Goal: Transaction & Acquisition: Obtain resource

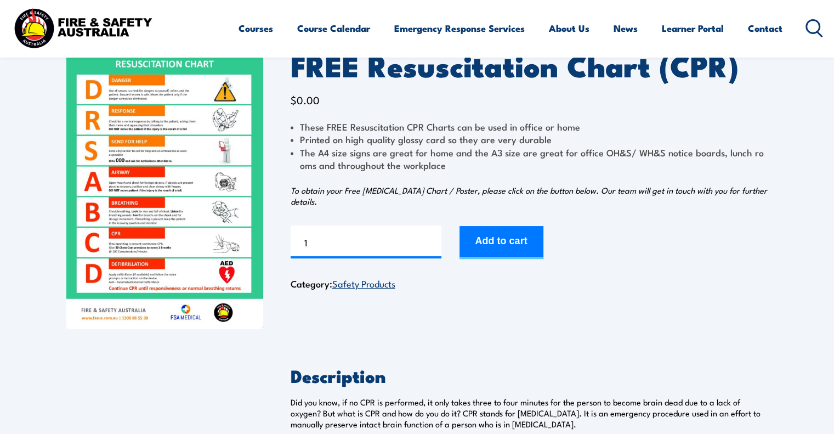
scroll to position [55, 0]
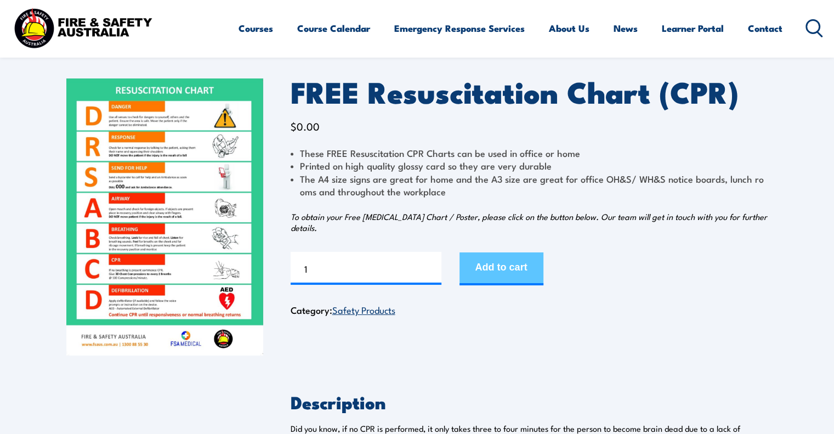
click at [520, 263] on button "Add to cart" at bounding box center [501, 268] width 84 height 33
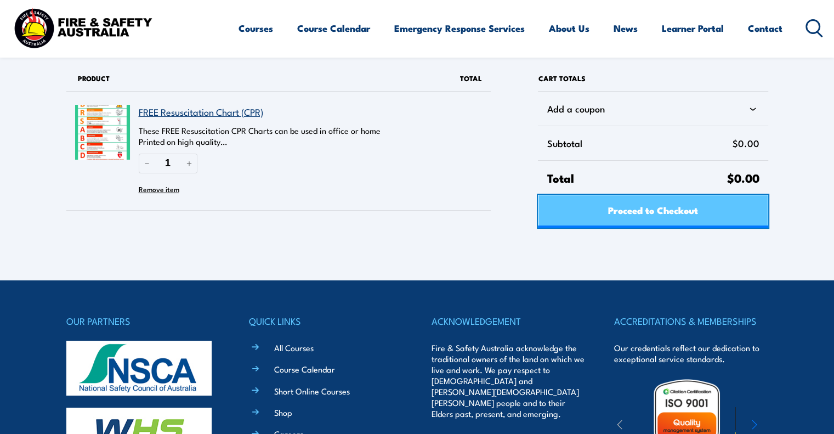
click at [638, 206] on span "Proceed to Checkout" at bounding box center [653, 209] width 90 height 29
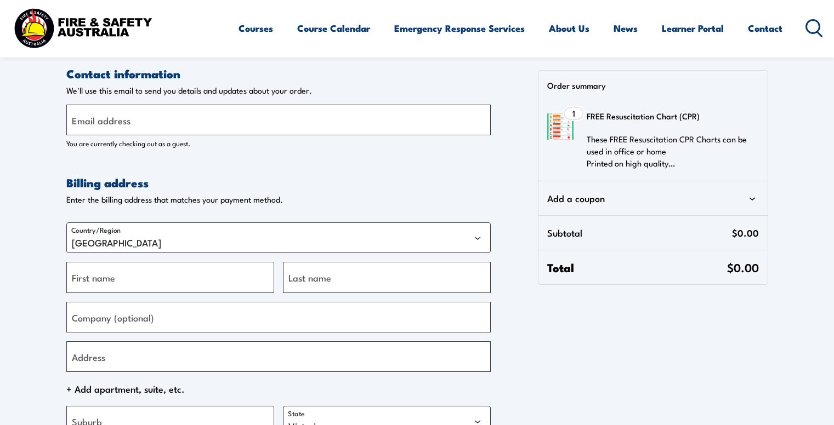
select select "VIC"
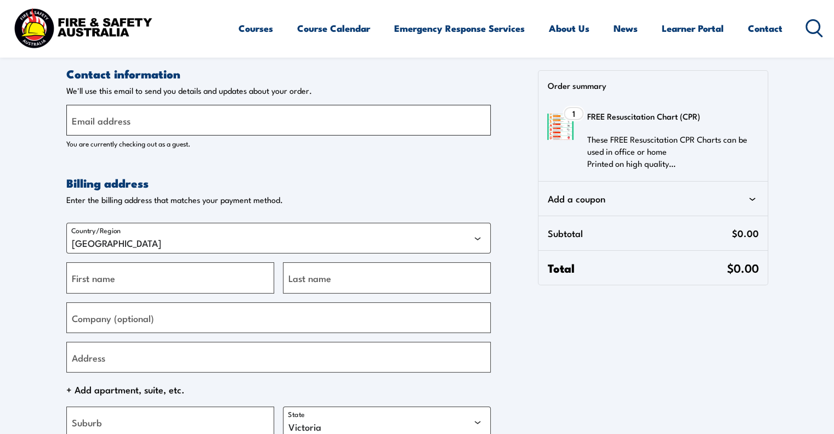
click at [150, 126] on input "Email address" at bounding box center [278, 120] width 424 height 31
type input "parkridge@edenacademy.com.au"
click at [143, 293] on div "Country/Region Australia First name Last name Company (optional) Address + Add …" at bounding box center [278, 345] width 424 height 263
click at [145, 275] on input "First name" at bounding box center [170, 277] width 208 height 31
type input "Melinda"
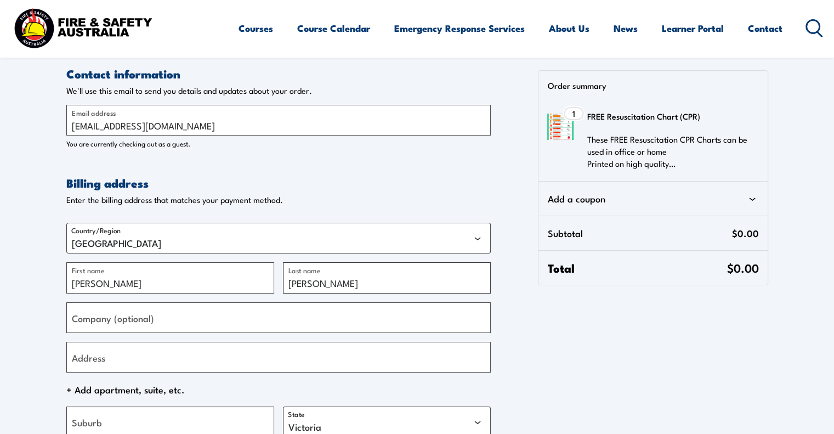
type input "Blair"
type input "Eden Academy"
click at [152, 353] on input "Address" at bounding box center [278, 356] width 424 height 31
type input "e"
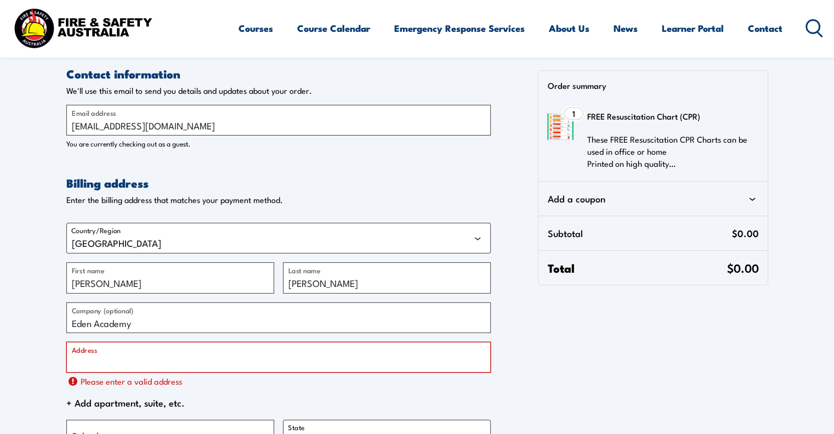
paste input "3912-3918 Mount Lindesay Hwy, Park Ridge QLD 4125"
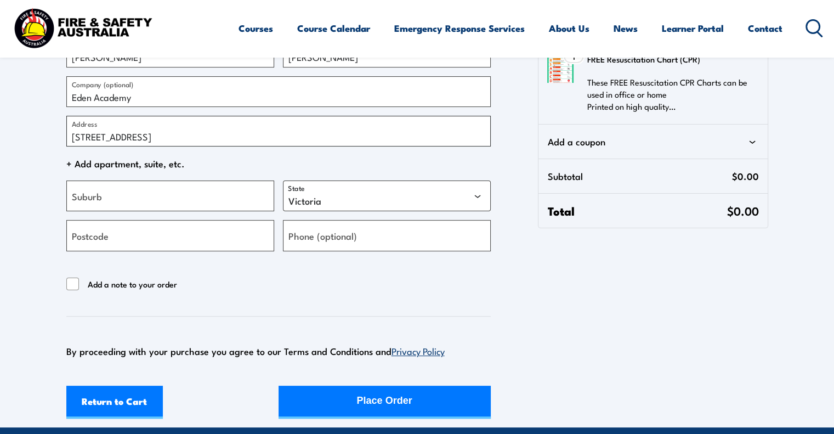
scroll to position [274, 0]
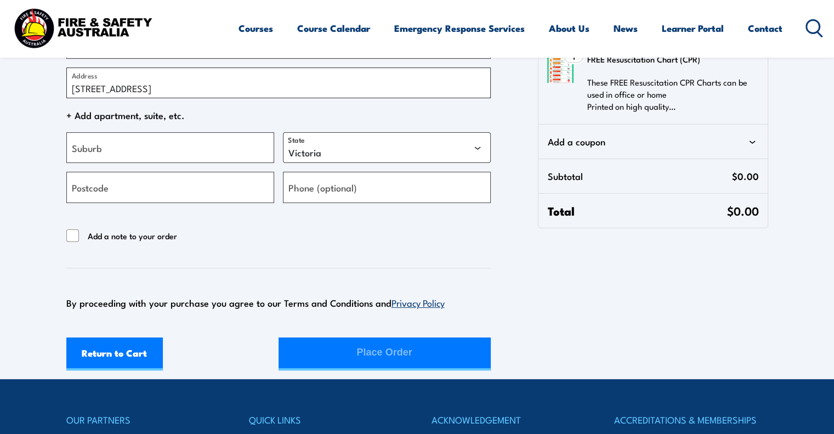
drag, startPoint x: 316, startPoint y: 90, endPoint x: 200, endPoint y: 96, distance: 116.9
click at [200, 96] on input "3912-3918 Mount Lindesay Hwy, Park Ridge QLD 4125" at bounding box center [278, 82] width 424 height 31
type input "3912-3918 Mount Lindesay Hwy"
click at [191, 140] on input "Suburb" at bounding box center [170, 147] width 208 height 31
type input "park ridge"
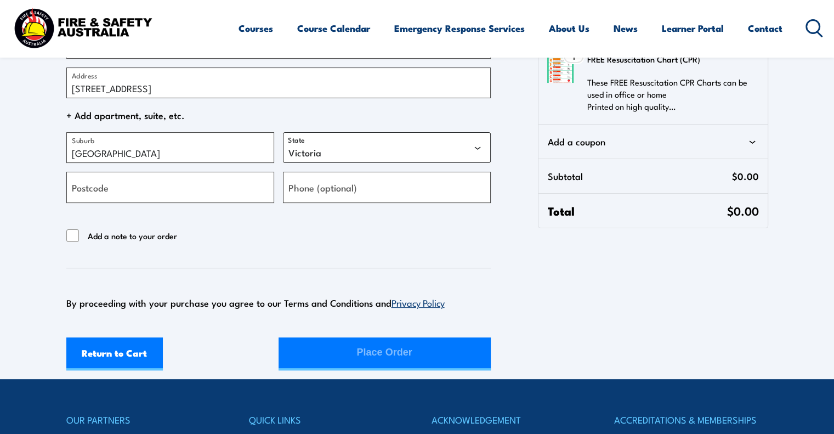
click at [426, 136] on select "Australian Capital Territory New South Wales Northern Territory Queensland Sout…" at bounding box center [387, 147] width 208 height 31
select select "QLD"
click at [283, 132] on select "Australian Capital Territory New South Wales Northern Territory Queensland Sout…" at bounding box center [387, 147] width 208 height 31
click at [132, 192] on input "Postcode" at bounding box center [170, 187] width 208 height 31
type input "4211"
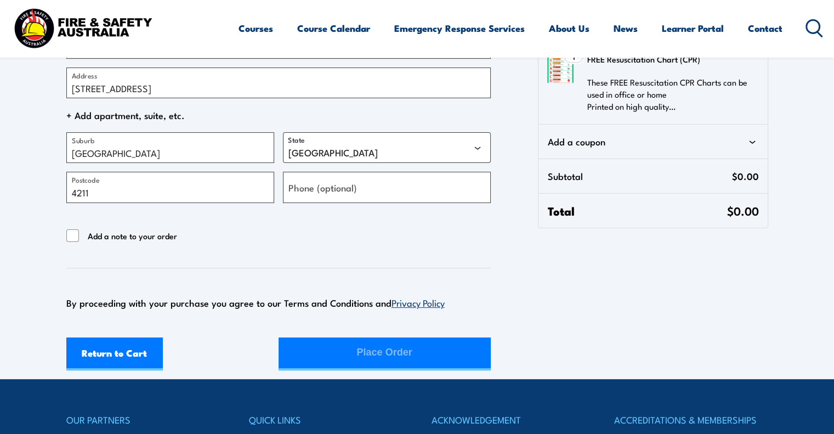
click at [356, 255] on form "Contact information Contact information We'll use this email to send you detail…" at bounding box center [278, 81] width 424 height 578
click at [220, 266] on form "Contact information Contact information We'll use this email to send you detail…" at bounding box center [278, 81] width 424 height 578
click at [438, 258] on form "Contact information Contact information We'll use this email to send you detail…" at bounding box center [278, 81] width 424 height 578
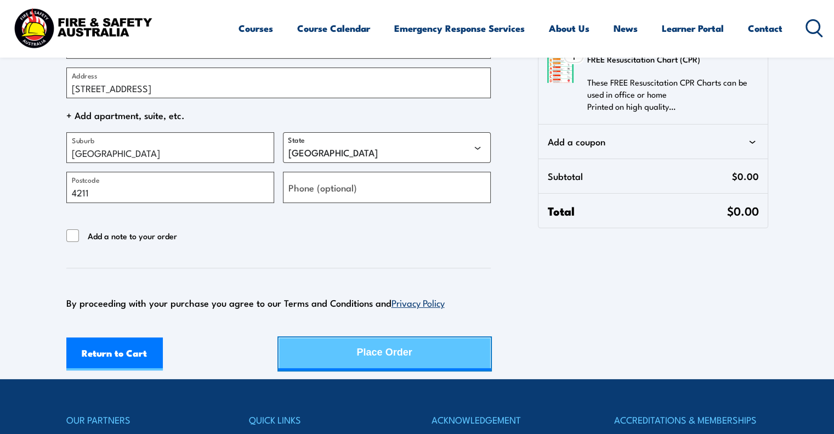
click at [398, 345] on div "Place Order" at bounding box center [384, 352] width 55 height 29
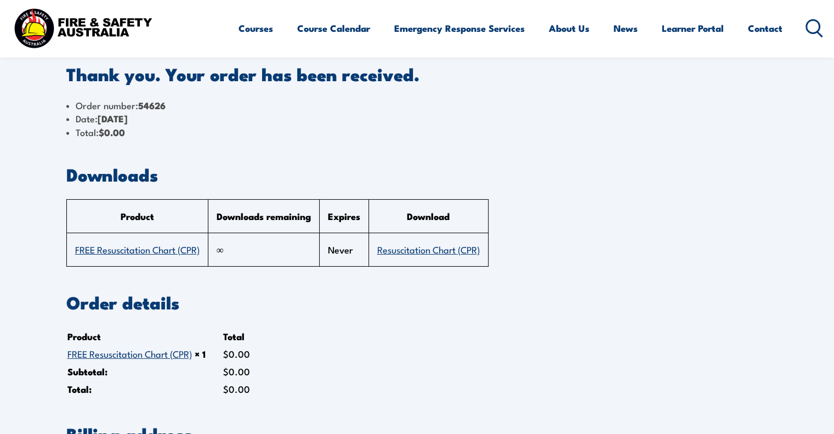
click at [510, 343] on section "Order details Product Total FREE Resuscitation Chart (CPR) × 1 $ 0.00 Subtotal:…" at bounding box center [417, 346] width 702 height 104
click at [476, 249] on link "Resuscitation Chart (CPR)" at bounding box center [428, 248] width 102 height 13
